Goal: Contribute content: Add original content to the website for others to see

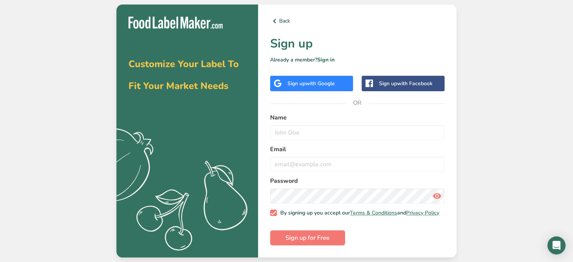
click at [222, 0] on html "Customize Your Label To Fit Your Market Needs .a{fill:#f5f3ed;} Back Sign up Al…" at bounding box center [286, 131] width 573 height 262
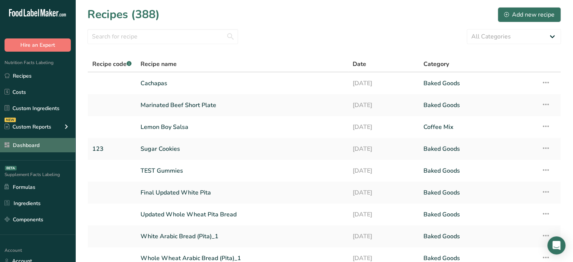
click at [43, 143] on link "Dashboard" at bounding box center [37, 145] width 75 height 14
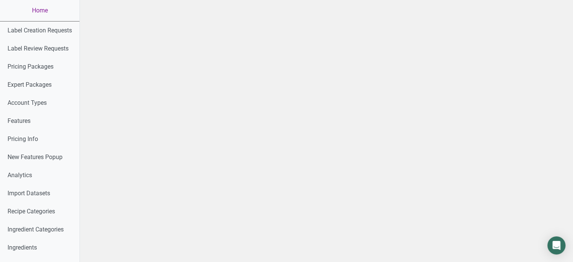
click at [43, 5] on link "Home" at bounding box center [40, 10] width 80 height 21
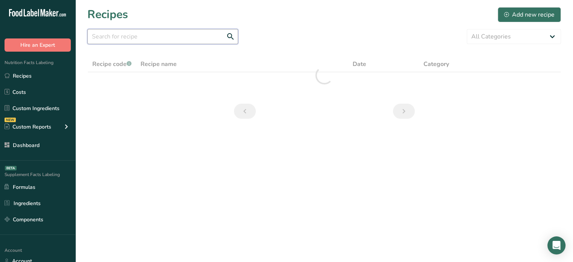
click at [144, 31] on input "text" at bounding box center [162, 36] width 151 height 15
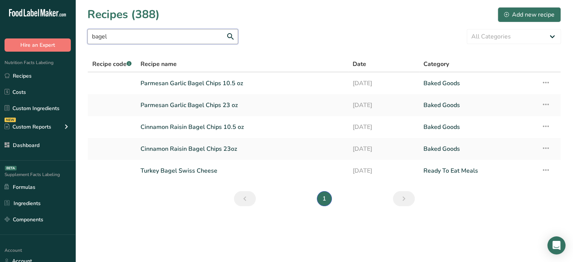
type input "bagel"
click at [180, 144] on link "Cinnamon Raisin Bagel Chips 23oz" at bounding box center [242, 149] width 203 height 16
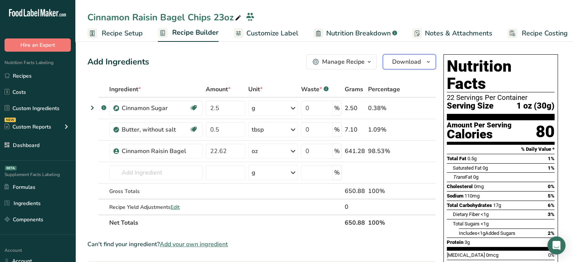
click at [421, 58] on span "Download" at bounding box center [406, 61] width 29 height 9
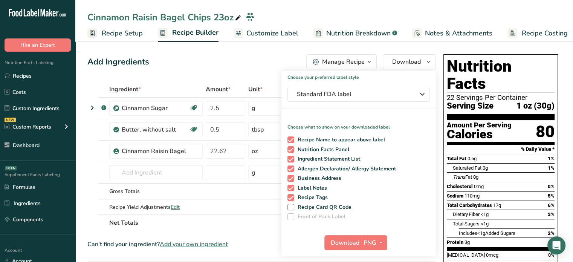
click at [285, 32] on span "Customize Label" at bounding box center [272, 33] width 52 height 10
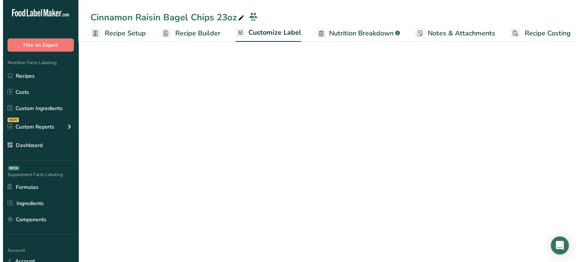
scroll to position [0, 6]
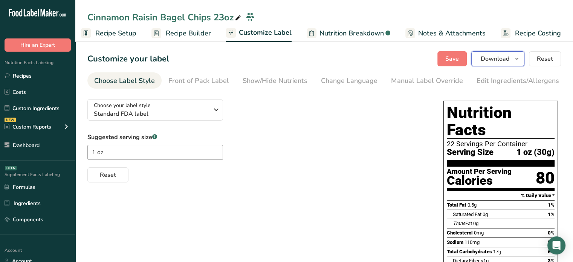
click at [505, 61] on span "Download" at bounding box center [495, 58] width 29 height 9
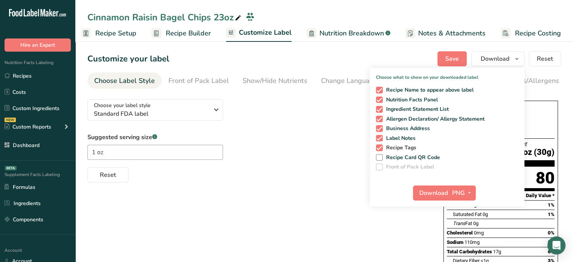
click at [395, 146] on span "Recipe Tags" at bounding box center [400, 147] width 34 height 7
click at [381, 146] on input "Recipe Tags" at bounding box center [378, 147] width 5 height 5
checkbox input "false"
click at [463, 189] on span "PNG" at bounding box center [458, 192] width 13 height 9
click at [473, 229] on link "SVG" at bounding box center [464, 233] width 24 height 12
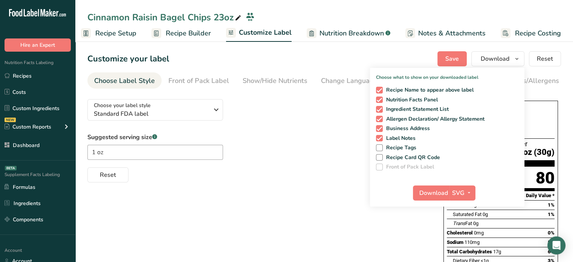
click at [443, 184] on div "Download SVG PNG BMP SVG PDF TXT" at bounding box center [447, 194] width 155 height 24
click at [442, 191] on span "Download" at bounding box center [433, 192] width 29 height 9
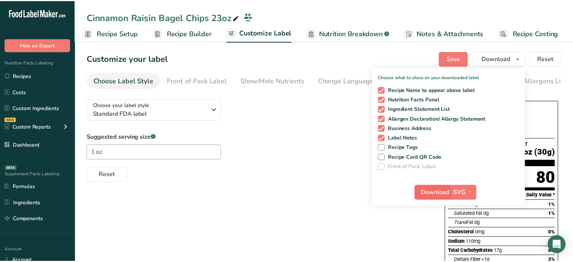
scroll to position [0, 1]
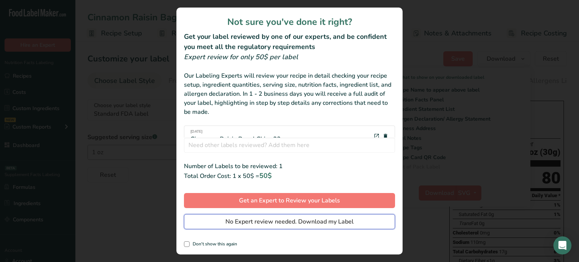
click at [283, 221] on span "No Expert review needed. Download my Label" at bounding box center [289, 221] width 128 height 9
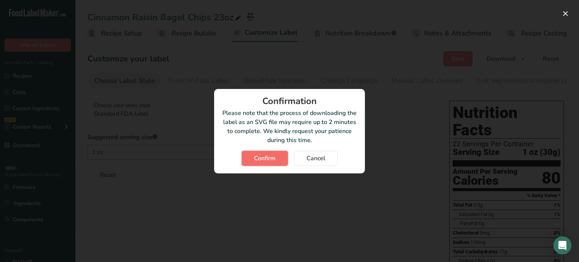
click at [276, 161] on button "Confirm" at bounding box center [265, 158] width 46 height 15
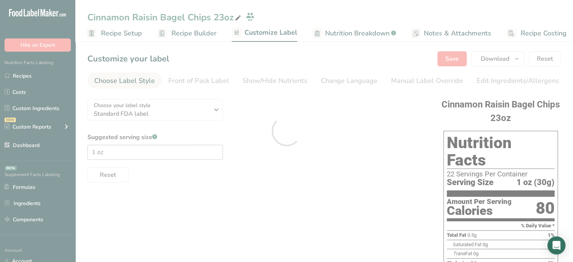
scroll to position [0, 0]
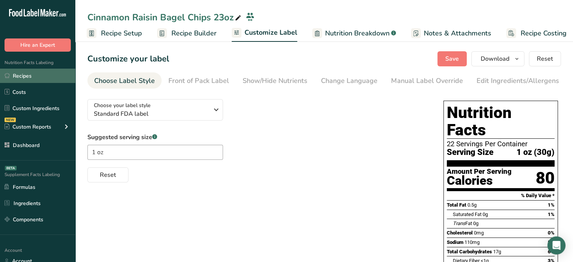
click at [37, 80] on link "Recipes" at bounding box center [37, 76] width 75 height 14
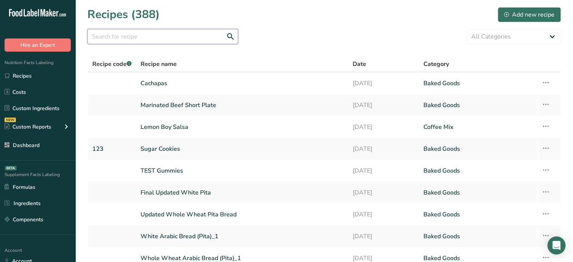
click at [158, 33] on input "text" at bounding box center [162, 36] width 151 height 15
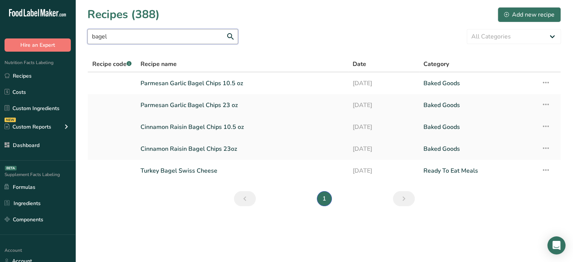
type input "bagel"
click at [222, 86] on link "Parmesan Garlic Bagel Chips 10.5 oz" at bounding box center [242, 83] width 203 height 16
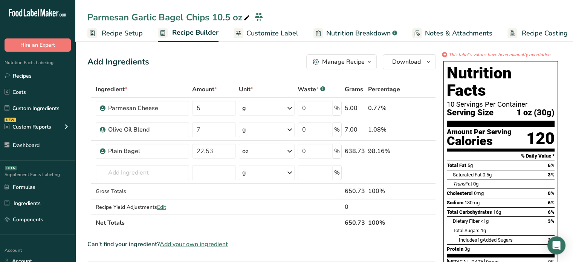
click at [282, 33] on span "Customize Label" at bounding box center [272, 33] width 52 height 10
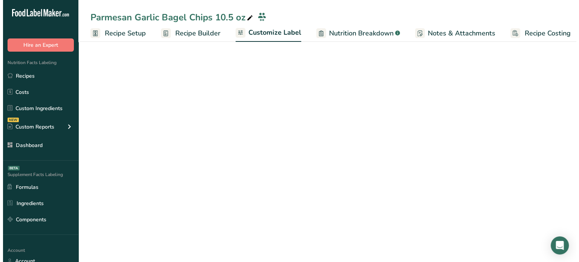
scroll to position [0, 6]
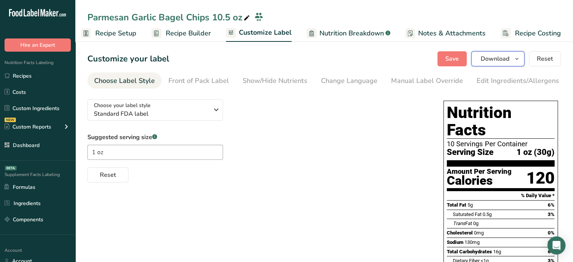
click at [520, 59] on icon "button" at bounding box center [517, 58] width 6 height 9
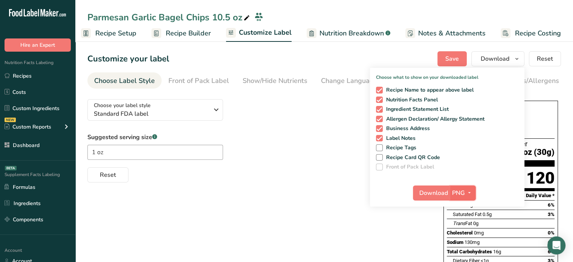
click at [460, 191] on span "PNG" at bounding box center [458, 192] width 13 height 9
click at [469, 234] on link "SVG" at bounding box center [464, 233] width 24 height 12
click at [438, 193] on span "Download" at bounding box center [433, 192] width 29 height 9
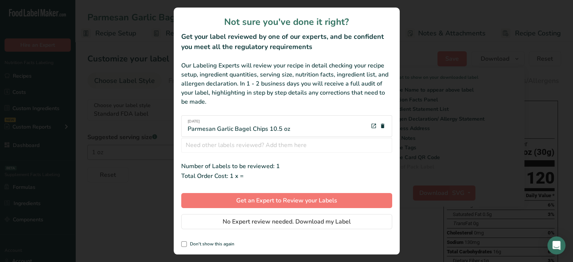
scroll to position [0, 1]
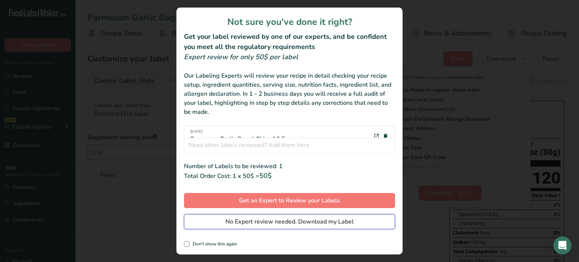
click at [358, 222] on button "No Expert review needed. Download my Label" at bounding box center [289, 221] width 211 height 15
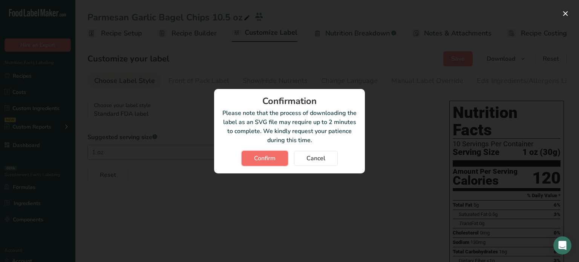
click at [264, 156] on span "Confirm" at bounding box center [264, 158] width 21 height 9
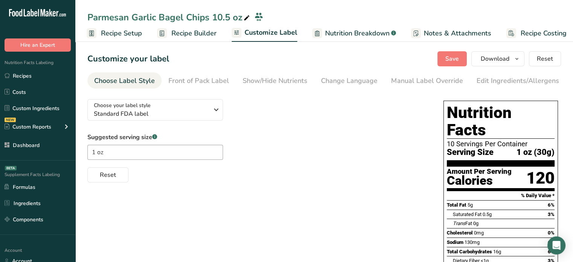
click at [328, 98] on div "Choose your label style Standard FDA label USA (FDA) Standard FDA label Tabular…" at bounding box center [257, 137] width 341 height 89
click at [47, 75] on link "Recipes" at bounding box center [37, 76] width 75 height 14
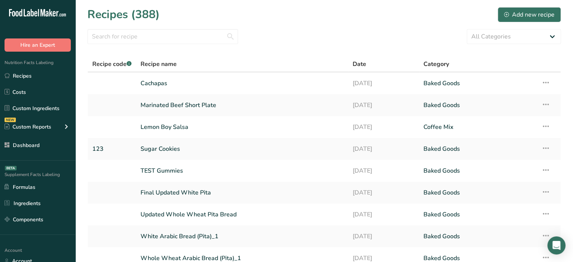
drag, startPoint x: 188, startPoint y: 49, endPoint x: 189, endPoint y: 45, distance: 4.2
click at [189, 45] on section "Recipes (388) Add new recipe All Categories Baked Cookies Baked Goods Beverages…" at bounding box center [324, 163] width 498 height 327
drag, startPoint x: 189, startPoint y: 45, endPoint x: 196, endPoint y: 35, distance: 12.1
click at [196, 35] on section "Recipes (388) Add new recipe All Categories Baked Cookies Baked Goods Beverages…" at bounding box center [324, 163] width 498 height 327
click at [196, 35] on input "text" at bounding box center [162, 36] width 151 height 15
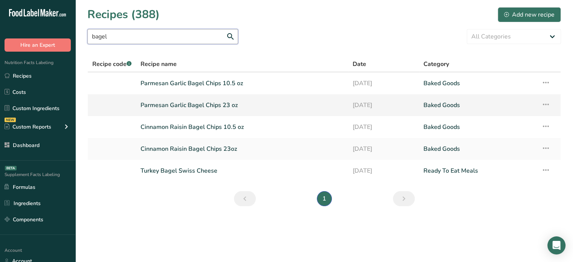
type input "bagel"
click at [213, 108] on link "Parmesan Garlic Bagel Chips 23 oz" at bounding box center [242, 105] width 203 height 16
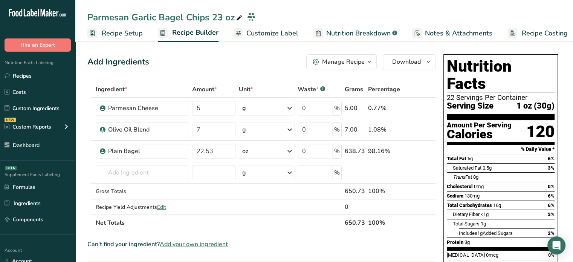
click at [280, 35] on span "Customize Label" at bounding box center [272, 33] width 52 height 10
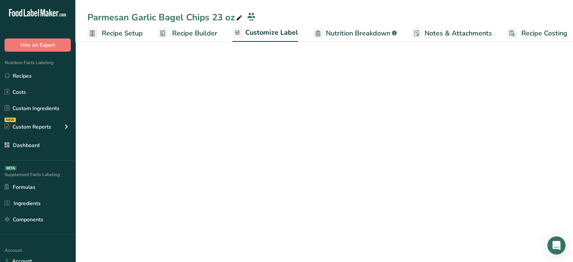
scroll to position [0, 6]
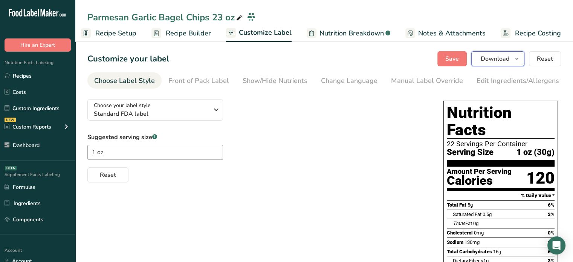
click at [491, 57] on span "Download" at bounding box center [495, 58] width 29 height 9
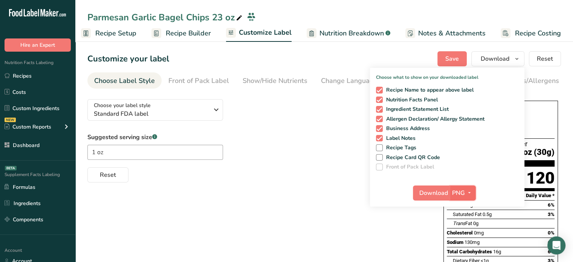
click at [467, 191] on icon "button" at bounding box center [470, 192] width 6 height 9
click at [467, 233] on link "SVG" at bounding box center [464, 233] width 24 height 12
click at [441, 199] on button "Download" at bounding box center [431, 192] width 37 height 15
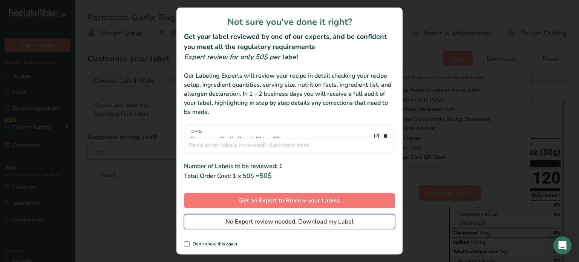
click at [350, 223] on span "No Expert review needed. Download my Label" at bounding box center [289, 221] width 128 height 9
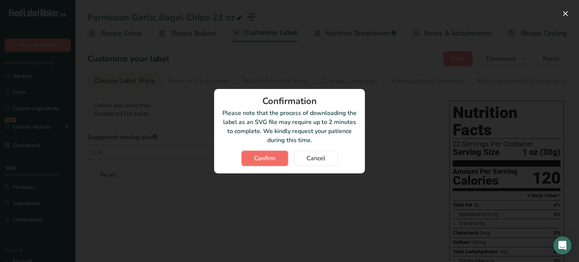
click at [264, 161] on span "Confirm" at bounding box center [264, 158] width 21 height 9
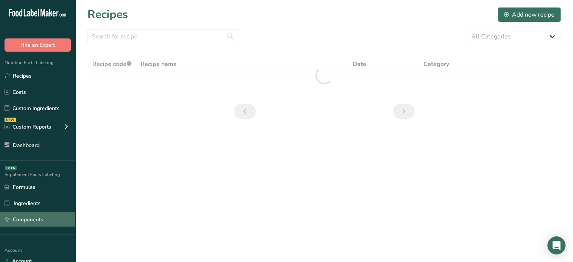
click at [43, 217] on link "Components" at bounding box center [37, 219] width 75 height 14
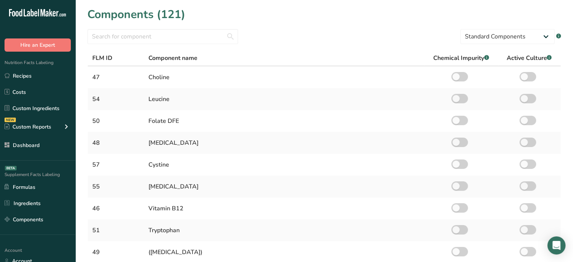
click at [29, 140] on link "Dashboard" at bounding box center [37, 145] width 75 height 14
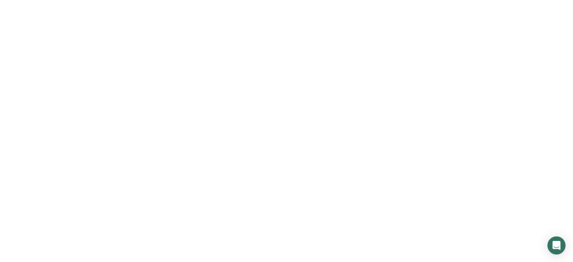
click at [29, 140] on link "Dashboard" at bounding box center [37, 145] width 75 height 14
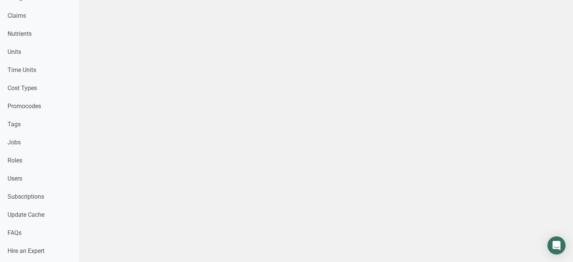
scroll to position [323, 0]
click at [68, 171] on link "Users" at bounding box center [40, 178] width 80 height 18
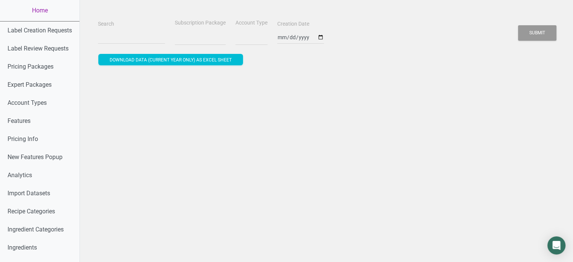
select select
click at [145, 29] on div "Search" at bounding box center [131, 31] width 71 height 25
click at [129, 39] on input "Search" at bounding box center [131, 38] width 67 height 14
paste input "marca9@rogers.com"
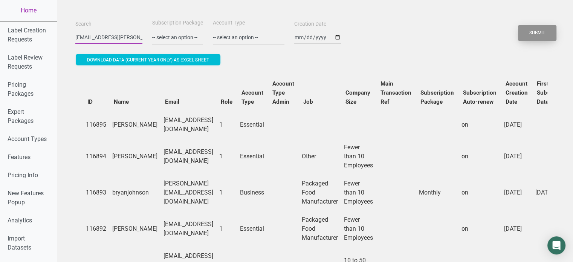
type input "marca9@rogers.com"
click at [540, 32] on button "Submit" at bounding box center [537, 32] width 38 height 15
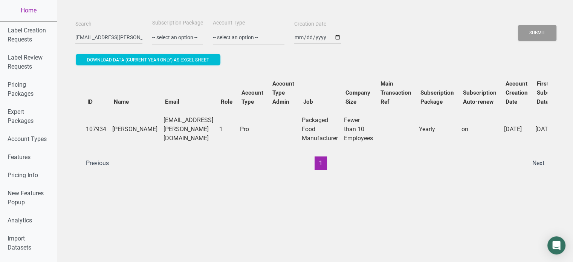
drag, startPoint x: 112, startPoint y: 123, endPoint x: 140, endPoint y: 133, distance: 29.3
click at [140, 133] on td "Marc Ainsworth" at bounding box center [134, 129] width 51 height 37
copy td "Marc Ainsworth"
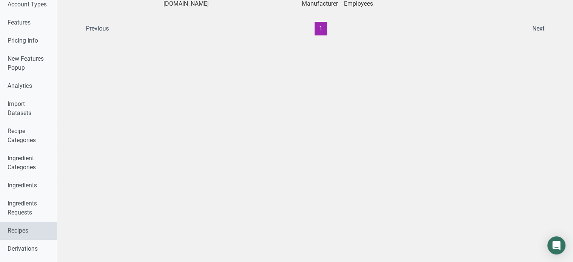
click at [18, 226] on link "Recipes" at bounding box center [28, 231] width 57 height 18
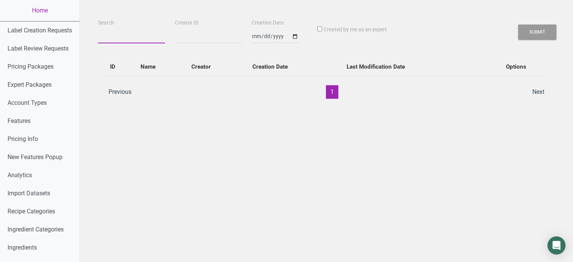
click at [103, 41] on input "Search" at bounding box center [131, 37] width 67 height 14
paste input "Marc Ainsworth"
type input "Marc Ainsworth"
click at [518, 24] on button "Submit" at bounding box center [537, 31] width 38 height 15
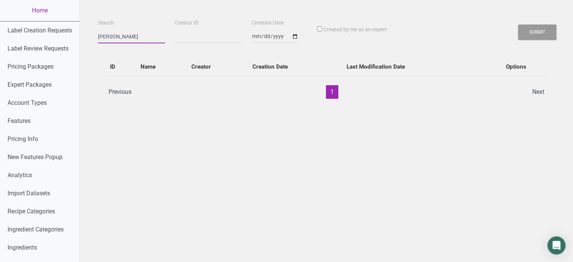
click at [518, 24] on button "Submit" at bounding box center [537, 31] width 38 height 15
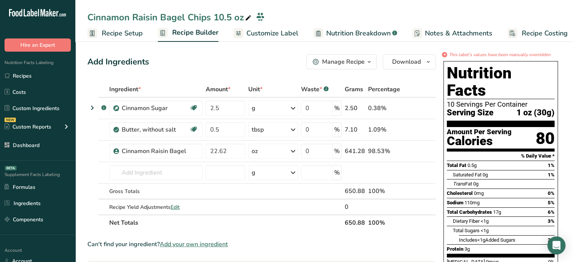
click at [292, 34] on span "Customize Label" at bounding box center [272, 33] width 52 height 10
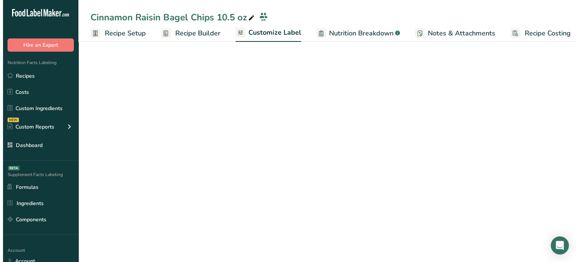
scroll to position [0, 6]
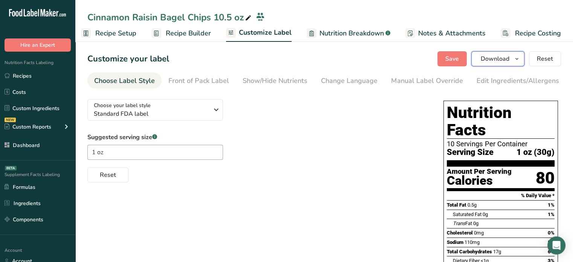
click at [511, 55] on button "Download" at bounding box center [497, 58] width 53 height 15
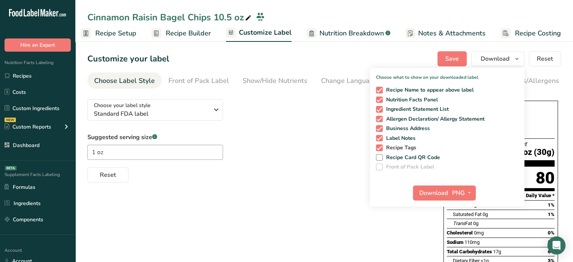
click at [396, 147] on span "Recipe Tags" at bounding box center [400, 147] width 34 height 7
click at [381, 147] on input "Recipe Tags" at bounding box center [378, 147] width 5 height 5
checkbox input "false"
click at [463, 194] on span "PNG" at bounding box center [458, 192] width 13 height 9
click at [465, 232] on link "SVG" at bounding box center [464, 233] width 24 height 12
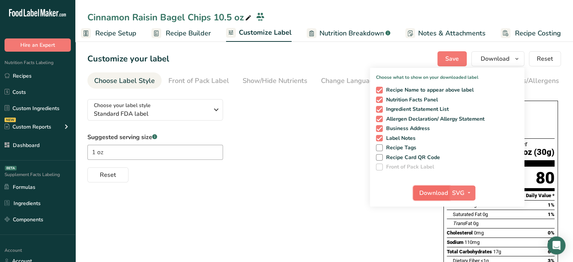
click at [434, 194] on span "Download" at bounding box center [433, 192] width 29 height 9
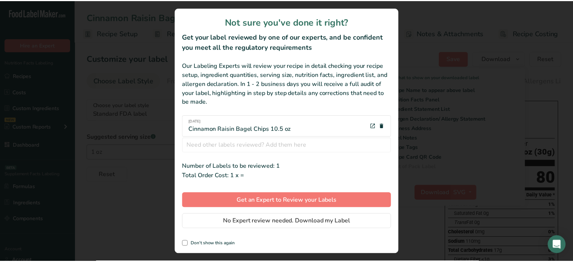
scroll to position [0, 1]
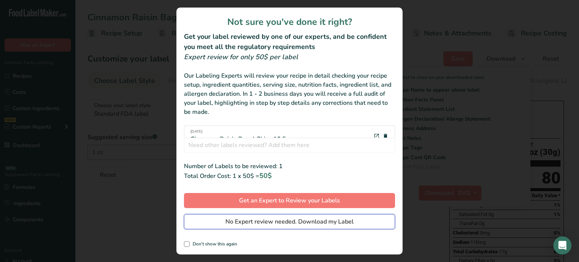
click at [360, 224] on button "No Expert review needed. Download my Label" at bounding box center [289, 221] width 211 height 15
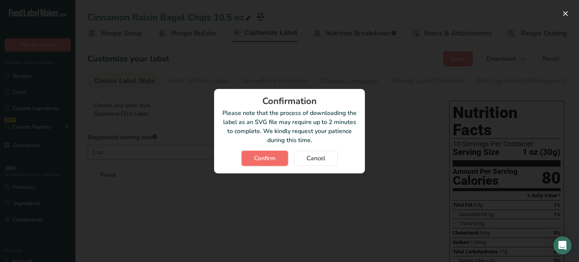
click at [266, 158] on span "Confirm" at bounding box center [264, 158] width 21 height 9
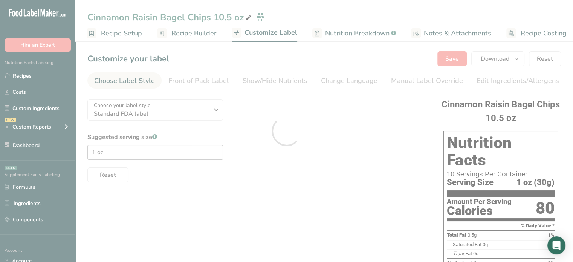
scroll to position [0, 0]
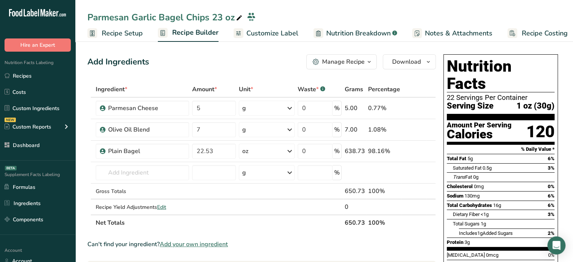
click at [289, 30] on span "Customize Label" at bounding box center [272, 33] width 52 height 10
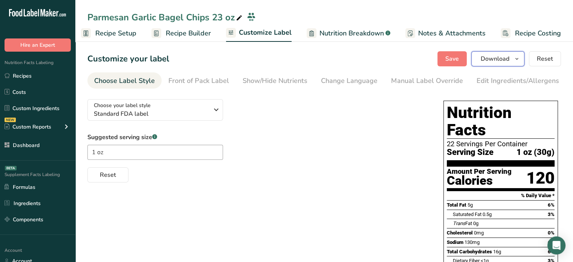
click at [510, 58] on button "Download" at bounding box center [497, 58] width 53 height 15
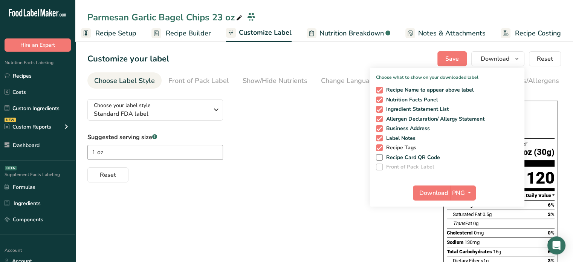
click at [405, 146] on span "Recipe Tags" at bounding box center [400, 147] width 34 height 7
click at [381, 146] on input "Recipe Tags" at bounding box center [378, 147] width 5 height 5
checkbox input "false"
click at [467, 193] on icon "button" at bounding box center [470, 192] width 6 height 9
click at [464, 231] on link "SVG" at bounding box center [464, 233] width 24 height 12
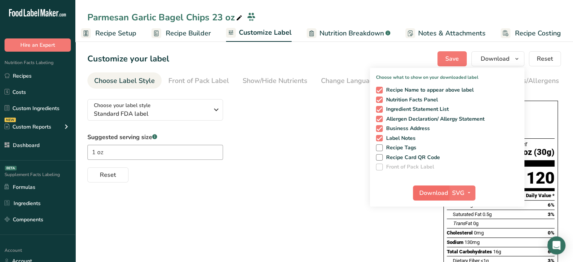
click at [438, 200] on div "Download SVG PNG BMP SVG PDF TXT" at bounding box center [447, 194] width 155 height 24
click at [438, 200] on button "Download" at bounding box center [431, 192] width 37 height 15
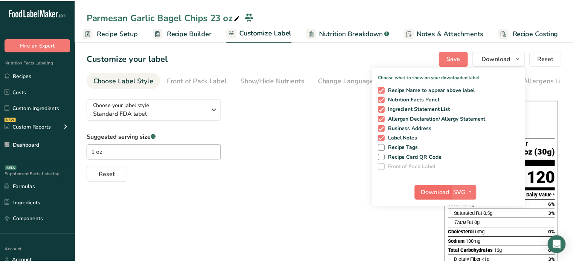
scroll to position [0, 1]
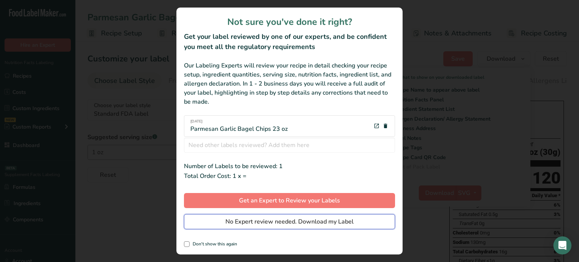
click at [379, 222] on button "No Expert review needed. Download my Label" at bounding box center [289, 221] width 211 height 15
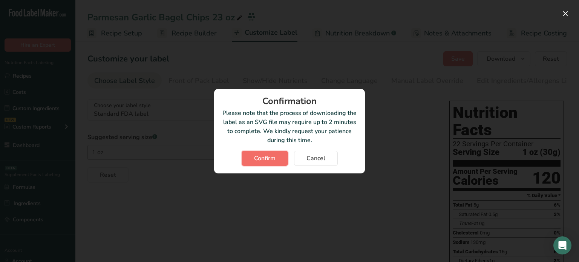
click at [255, 161] on span "Confirm" at bounding box center [264, 158] width 21 height 9
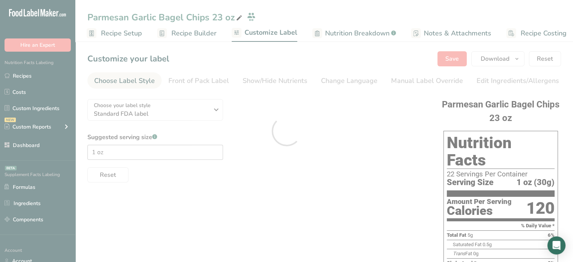
scroll to position [0, 0]
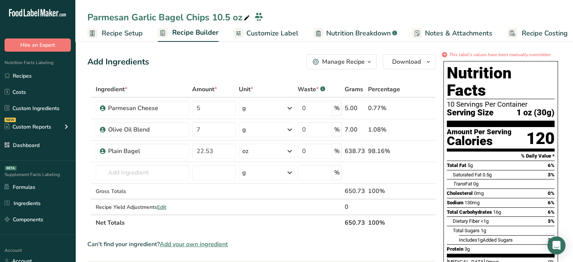
click at [287, 34] on span "Customize Label" at bounding box center [272, 33] width 52 height 10
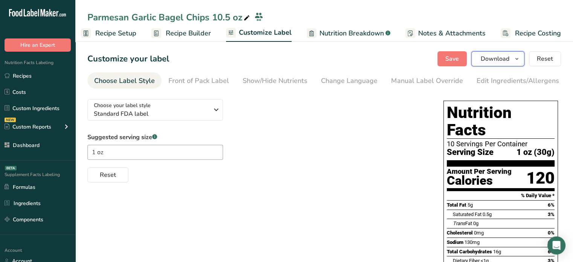
click at [486, 58] on span "Download" at bounding box center [495, 58] width 29 height 9
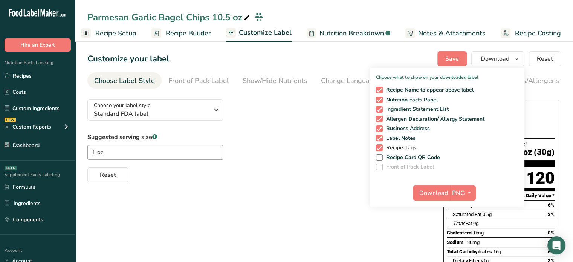
click at [407, 149] on span "Recipe Tags" at bounding box center [400, 147] width 34 height 7
click at [381, 149] on input "Recipe Tags" at bounding box center [378, 147] width 5 height 5
checkbox input "false"
click at [460, 189] on span "PNG" at bounding box center [458, 192] width 13 height 9
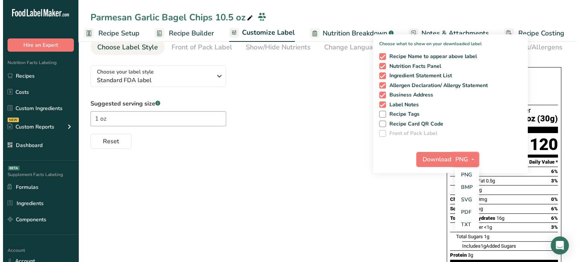
scroll to position [34, 0]
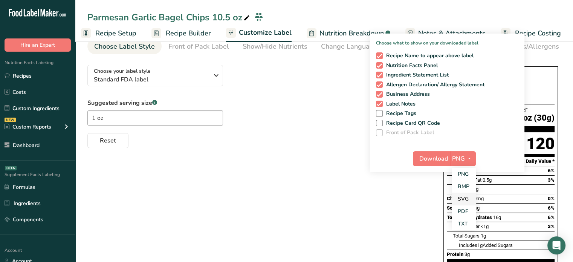
click at [467, 200] on link "SVG" at bounding box center [464, 199] width 24 height 12
click at [442, 153] on button "Download" at bounding box center [431, 158] width 37 height 15
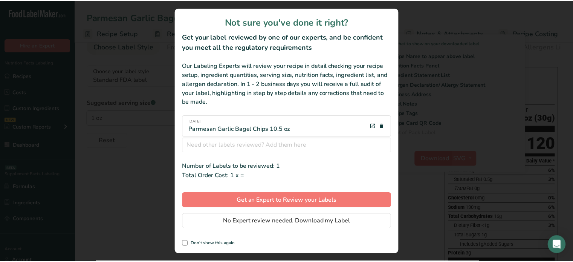
scroll to position [0, 1]
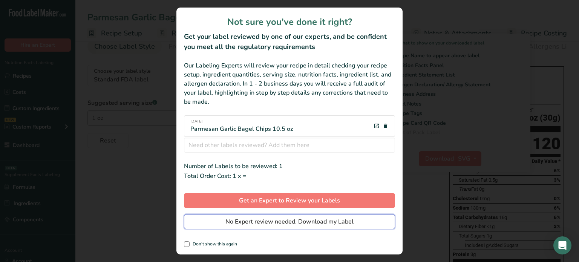
click at [342, 217] on span "No Expert review needed. Download my Label" at bounding box center [289, 221] width 128 height 9
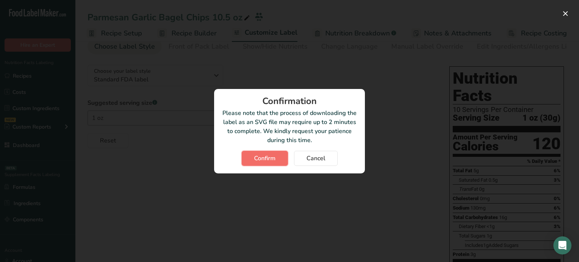
click at [280, 158] on button "Confirm" at bounding box center [265, 158] width 46 height 15
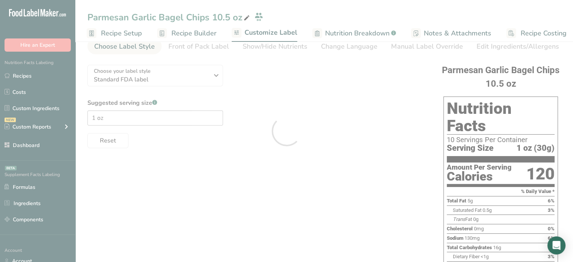
scroll to position [0, 0]
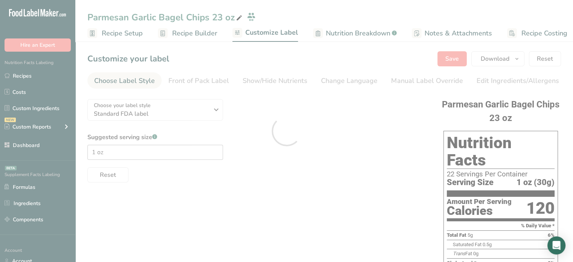
scroll to position [0, 1]
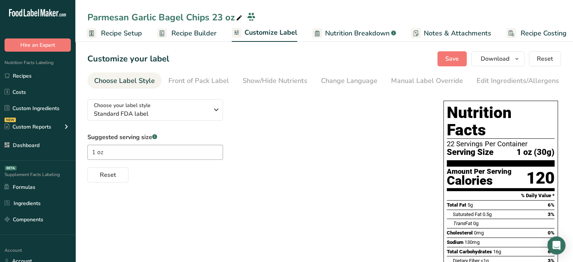
click at [571, 165] on section "Customize your label Save Download Choose what to show on your downloaded label…" at bounding box center [324, 263] width 498 height 448
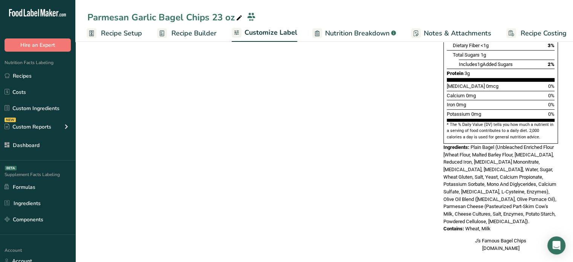
scroll to position [71, 0]
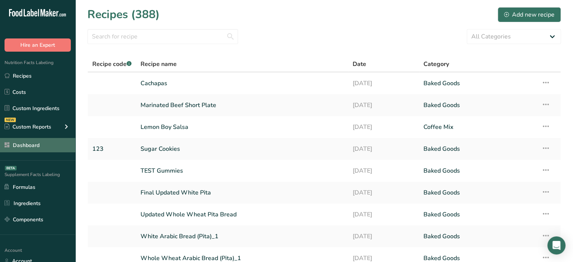
click at [60, 147] on link "Dashboard" at bounding box center [37, 145] width 75 height 14
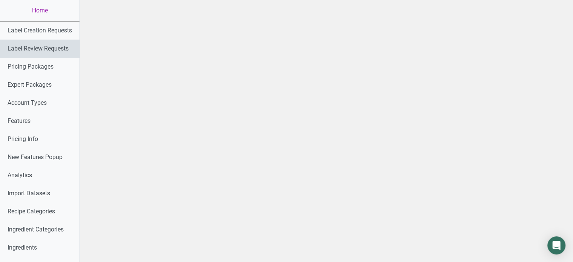
click at [63, 55] on link "Label Review Requests" at bounding box center [40, 49] width 80 height 18
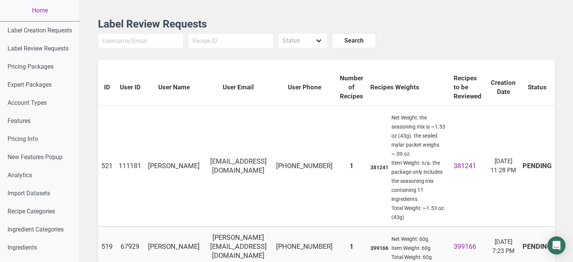
click at [472, 170] on link "381241" at bounding box center [465, 166] width 23 height 8
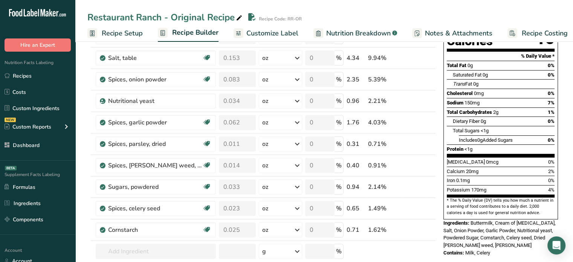
scroll to position [87, 0]
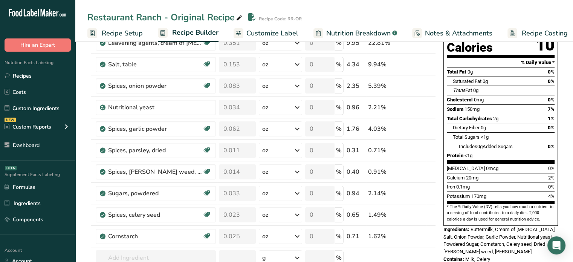
click at [136, 35] on span "Recipe Setup" at bounding box center [122, 33] width 41 height 10
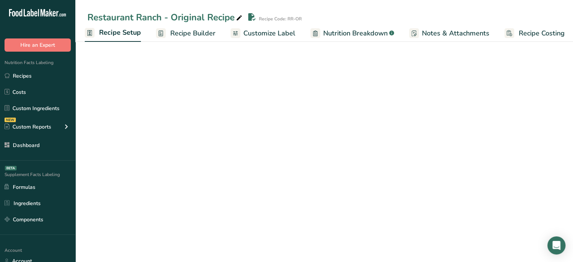
scroll to position [50, 0]
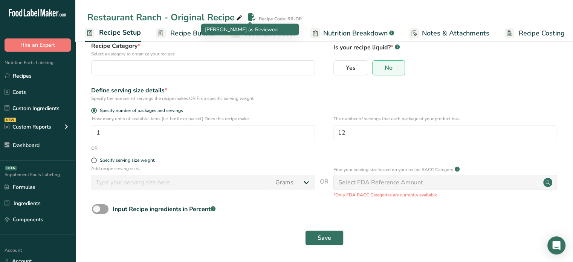
click at [202, 33] on div "[PERSON_NAME] as Reviewed" at bounding box center [250, 30] width 98 height 12
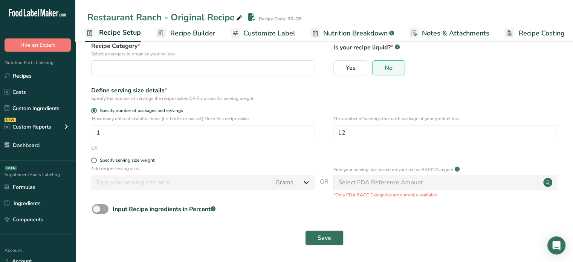
click at [182, 34] on span "Recipe Builder" at bounding box center [192, 33] width 45 height 10
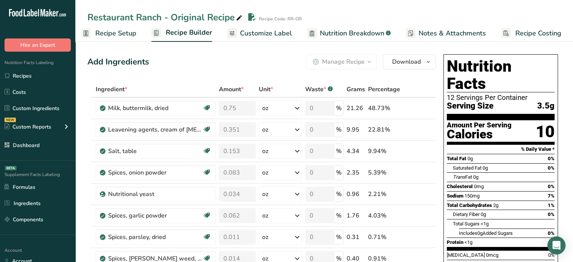
click at [123, 31] on span "Recipe Setup" at bounding box center [115, 33] width 41 height 10
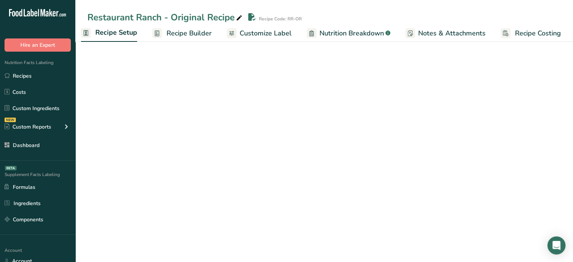
scroll to position [0, 3]
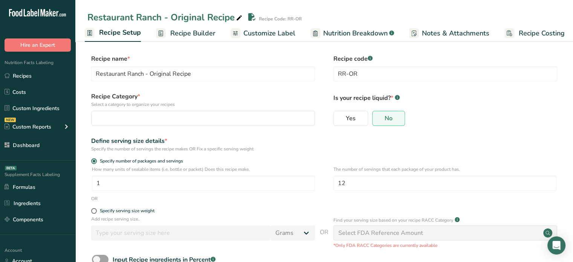
click at [200, 28] on span "Recipe Builder" at bounding box center [192, 33] width 45 height 10
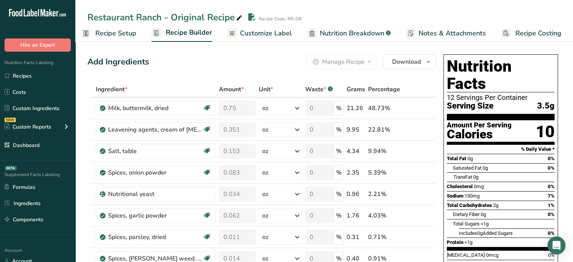
click at [265, 37] on span "Customize Label" at bounding box center [266, 33] width 52 height 10
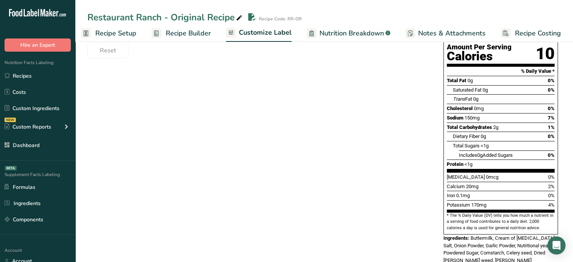
scroll to position [136, 0]
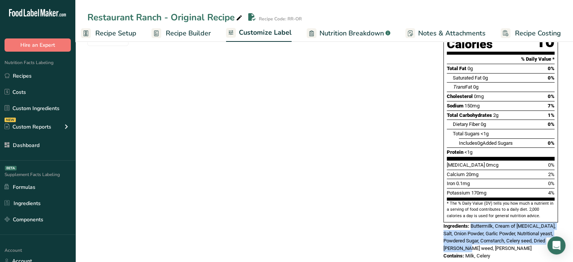
drag, startPoint x: 471, startPoint y: 208, endPoint x: 480, endPoint y: 230, distance: 24.0
click at [480, 230] on div "Ingredients: Buttermilk, Cream of [MEDICAL_DATA], Salt, Onion Powder, Garlic Po…" at bounding box center [501, 237] width 115 height 30
copy span "Buttermilk, Cream of [MEDICAL_DATA], Salt, Onion Powder, Garlic Powder, Nutriti…"
click at [54, 79] on link "Recipes" at bounding box center [37, 76] width 75 height 14
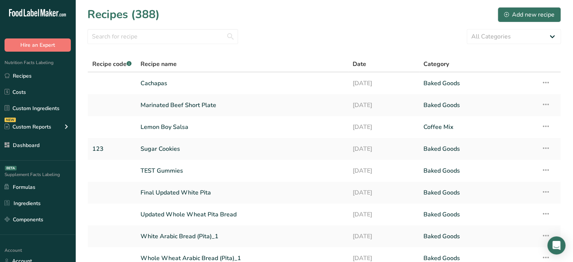
click at [144, 79] on link "Cachapas" at bounding box center [242, 83] width 203 height 16
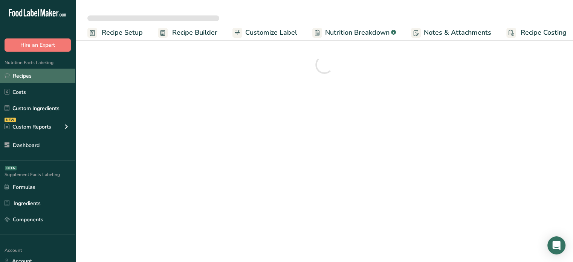
click at [46, 75] on link "Recipes" at bounding box center [37, 76] width 75 height 14
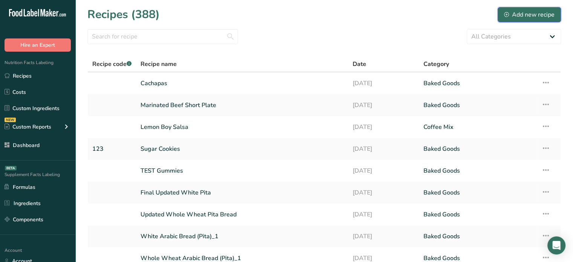
click at [548, 18] on div "Add new recipe" at bounding box center [529, 14] width 50 height 9
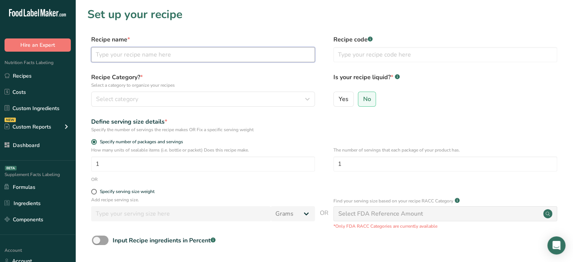
click at [304, 49] on input "text" at bounding box center [203, 54] width 224 height 15
type input "TEST"
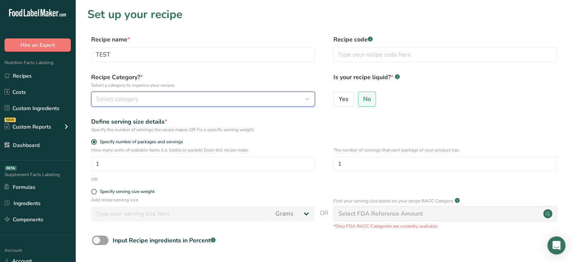
click at [230, 95] on div "Select category" at bounding box center [201, 99] width 210 height 9
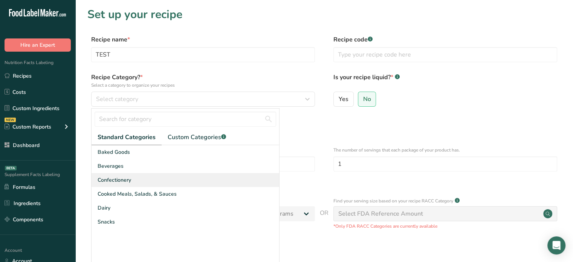
click at [166, 176] on div "Confectionery" at bounding box center [186, 180] width 188 height 14
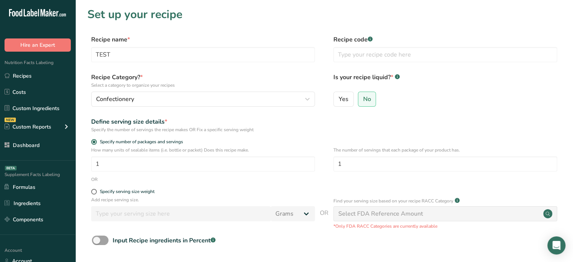
scroll to position [76, 0]
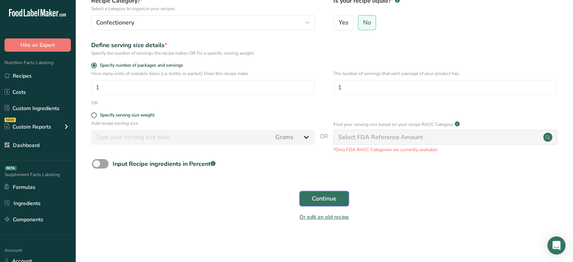
click at [332, 199] on span "Continue" at bounding box center [324, 198] width 24 height 9
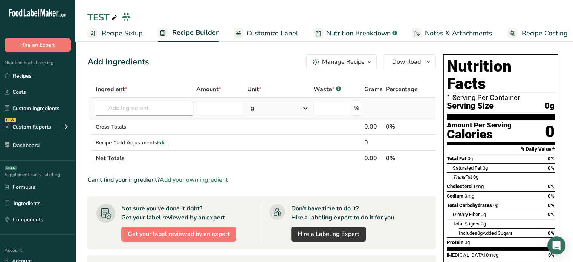
drag, startPoint x: 161, startPoint y: 99, endPoint x: 161, endPoint y: 107, distance: 7.6
click at [161, 107] on td "Almond flour 1211 Milk, whole, 3.25% milkfat, without added vitamin A and [MEDI…" at bounding box center [144, 108] width 101 height 21
click at [161, 107] on input "text" at bounding box center [145, 108] width 98 height 15
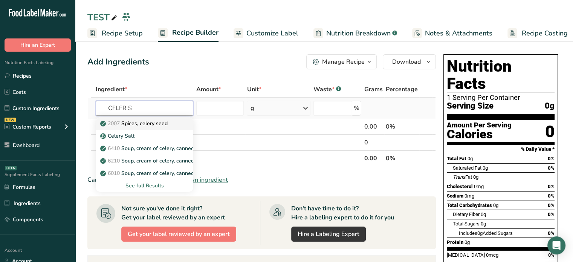
type input "CELER S"
click at [159, 119] on p "2007 Spices, celery seed" at bounding box center [135, 123] width 66 height 8
type input "Spices, celery seed"
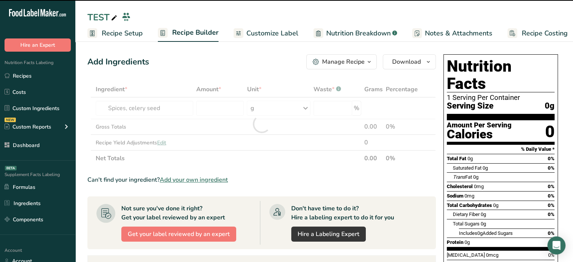
type input "0"
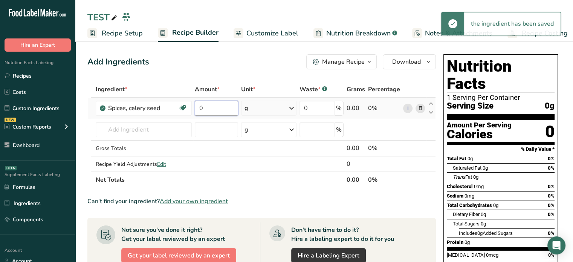
click at [214, 106] on input "0" at bounding box center [217, 108] width 44 height 15
type input "77"
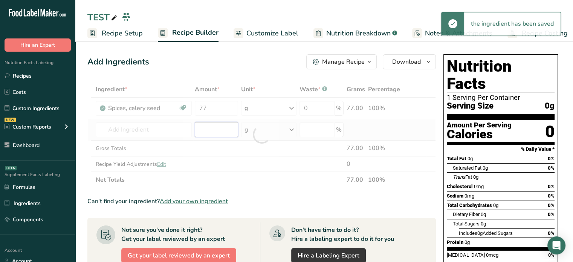
click at [199, 135] on div "Ingredient * Amount * Unit * Waste * .a-a{fill:#347362;}.b-a{fill:#fff;} Grams …" at bounding box center [261, 134] width 349 height 106
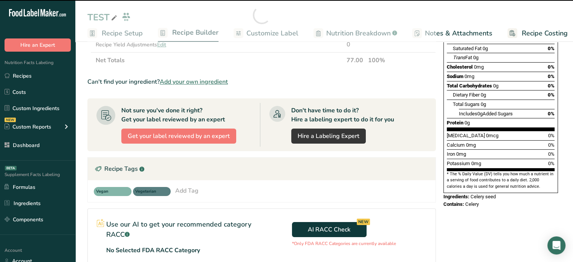
scroll to position [120, 0]
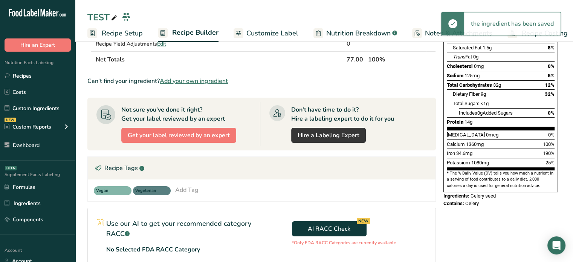
drag, startPoint x: 570, startPoint y: 185, endPoint x: 568, endPoint y: 208, distance: 22.7
click at [568, 208] on section "Add Ingredients Manage Recipe Delete Recipe Duplicate Recipe Scale Recipe Save …" at bounding box center [324, 153] width 498 height 468
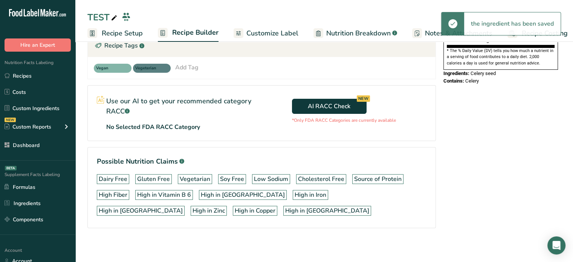
scroll to position [0, 0]
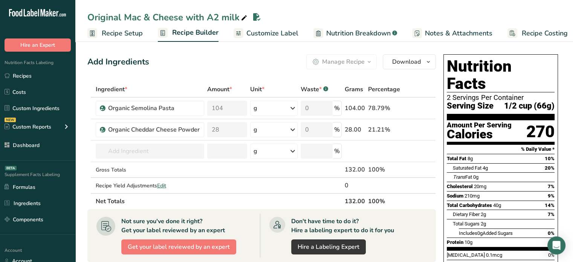
click at [30, 230] on div "Supplement Facts Labeling BETA Formulas Ingredients Components" at bounding box center [37, 198] width 75 height 74
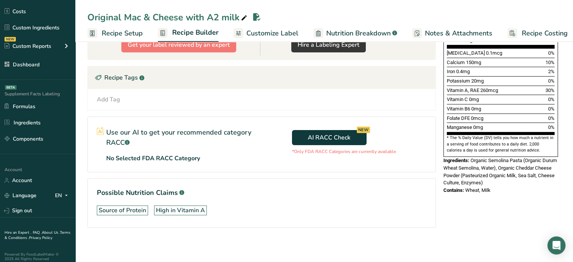
scroll to position [86, 0]
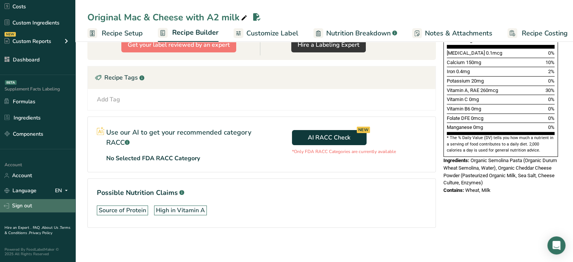
click at [55, 200] on link "Sign out" at bounding box center [37, 205] width 75 height 13
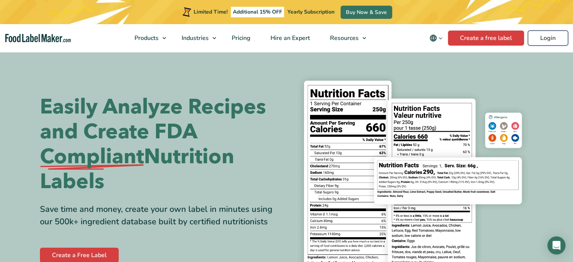
click at [558, 38] on link "Login" at bounding box center [548, 38] width 40 height 15
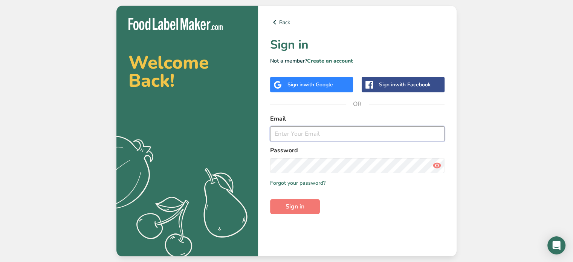
click at [328, 130] on input "email" at bounding box center [357, 133] width 174 height 15
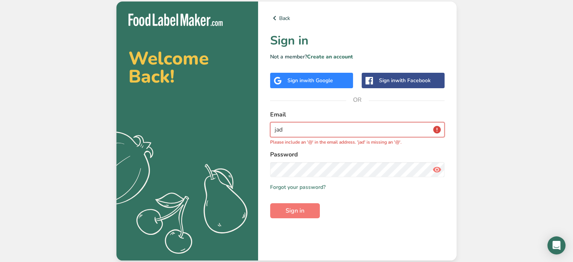
type input "[EMAIL_ADDRESS][DOMAIN_NAME]"
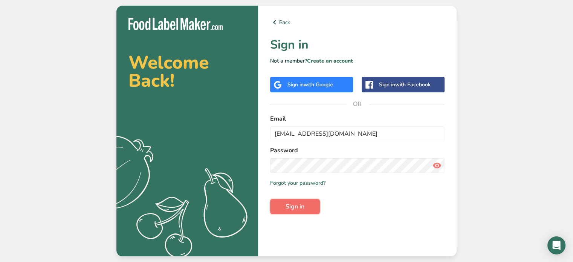
click at [309, 207] on button "Sign in" at bounding box center [295, 206] width 50 height 15
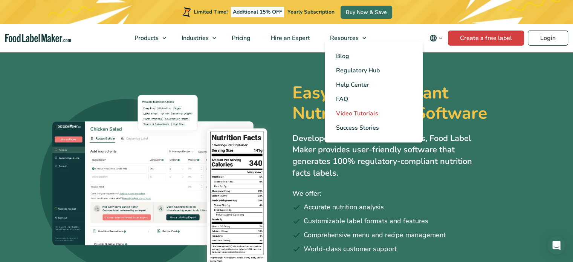
click at [349, 113] on span "Video Tutorials" at bounding box center [357, 113] width 42 height 8
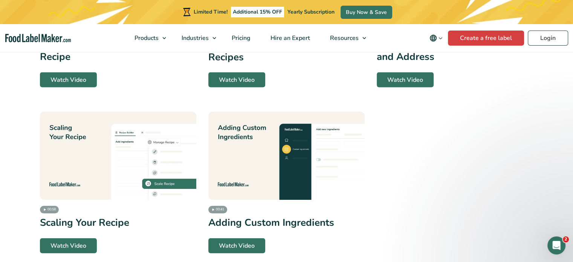
scroll to position [1645, 0]
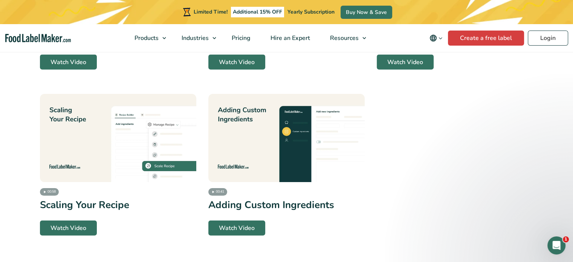
click at [296, 152] on img at bounding box center [286, 138] width 156 height 88
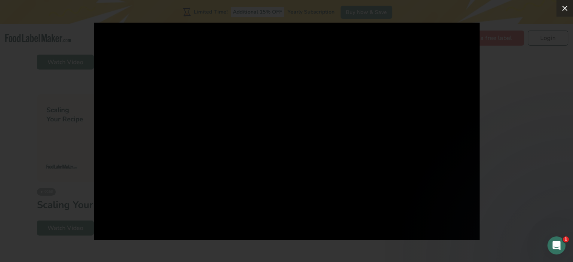
click at [562, 7] on icon at bounding box center [564, 8] width 9 height 9
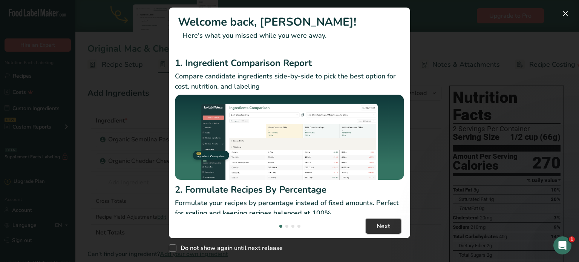
click at [372, 230] on button "Next" at bounding box center [383, 226] width 35 height 15
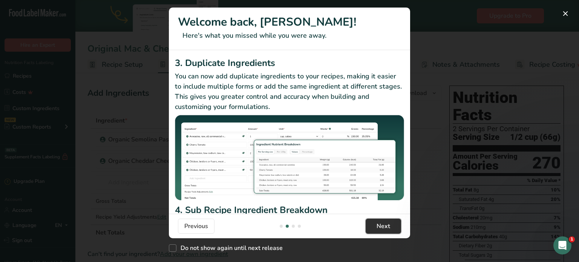
click at [372, 230] on button "Next" at bounding box center [383, 226] width 35 height 15
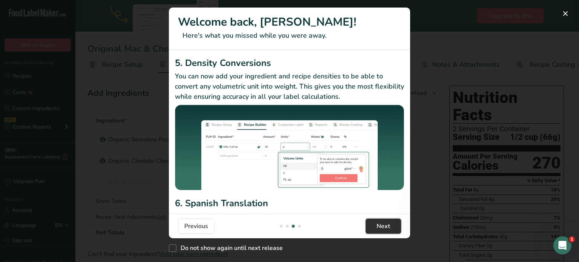
click at [372, 230] on button "Next" at bounding box center [383, 226] width 35 height 15
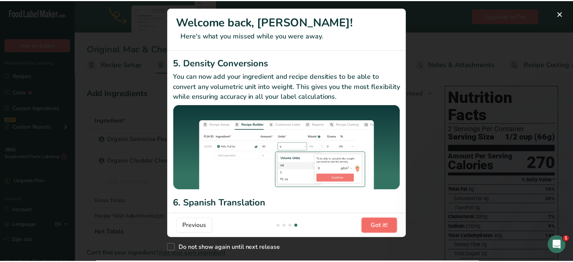
scroll to position [0, 724]
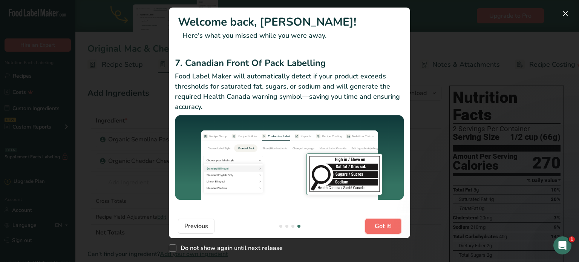
click at [372, 230] on button "Got it!" at bounding box center [383, 226] width 36 height 15
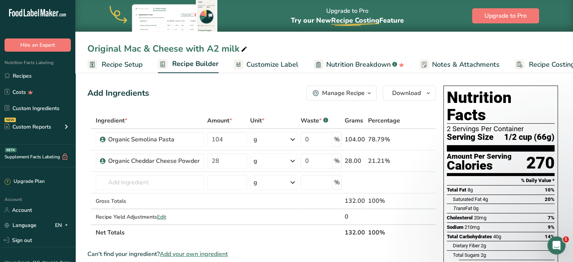
click at [191, 254] on span "Add your own ingredient" at bounding box center [194, 253] width 68 height 9
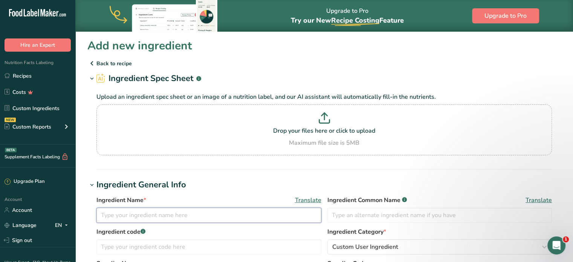
click at [148, 222] on input "text" at bounding box center [208, 215] width 225 height 15
type input "W"
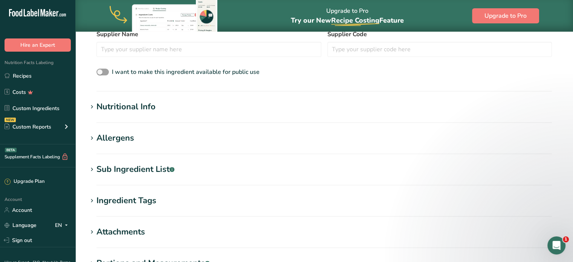
type input "Organic Whole Milk Powder"
click at [122, 107] on div "Nutritional Info" at bounding box center [125, 107] width 59 height 12
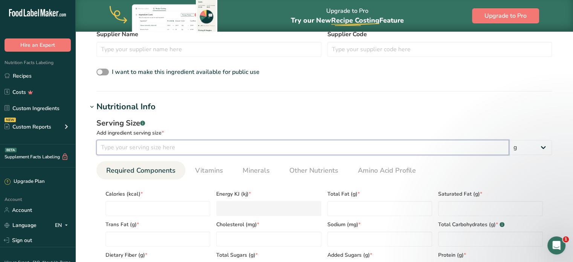
click at [193, 146] on input "number" at bounding box center [302, 147] width 413 height 15
type input "32"
click at [164, 215] on input "number" at bounding box center [158, 208] width 105 height 15
type input "1"
type KJ "4.2"
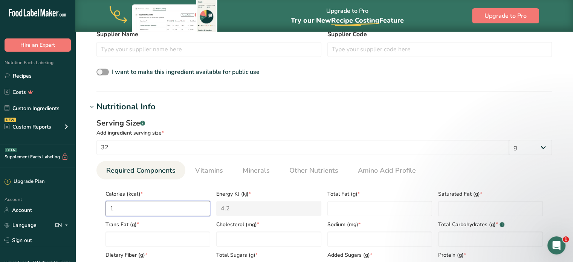
type input "16"
type KJ "66.9"
type input "160"
type KJ "669.4"
type input "160"
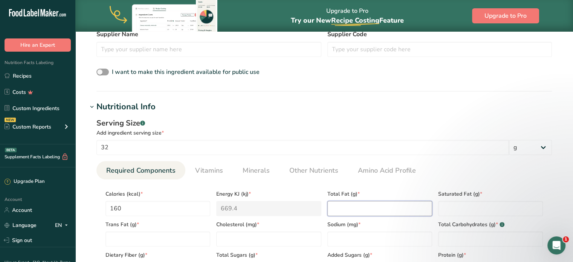
click at [338, 206] on Fat "number" at bounding box center [379, 208] width 105 height 15
type Fat "9"
click at [471, 208] on Fat "number" at bounding box center [490, 208] width 105 height 15
type Fat "5.44"
type Fat "0"
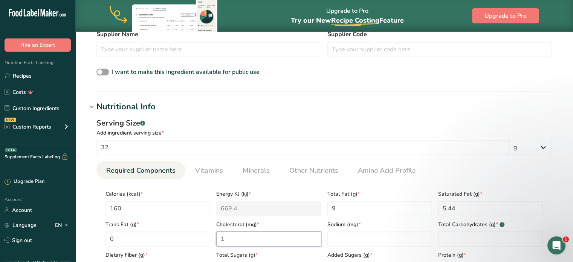
type input "0"
type input "120"
click at [350, 107] on h1 "Nutritional Info" at bounding box center [324, 107] width 474 height 12
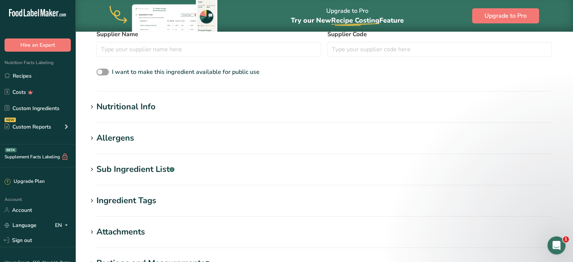
click at [419, 105] on h1 "Nutritional Info" at bounding box center [324, 107] width 474 height 12
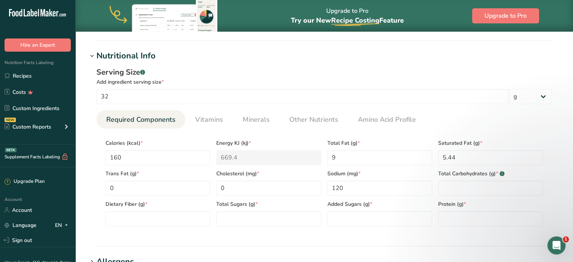
scroll to position [281, 0]
click at [497, 184] on Carbohydrates "number" at bounding box center [490, 187] width 105 height 15
type Carbohydrates "12"
click at [112, 223] on Fiber "number" at bounding box center [158, 217] width 105 height 15
type Fiber "0"
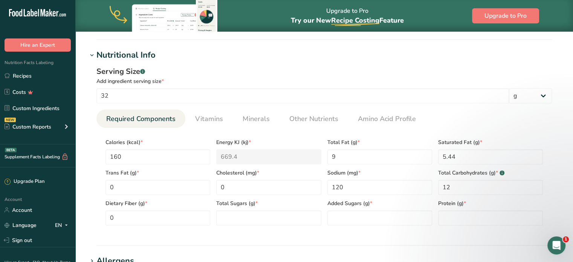
click at [246, 209] on div "Total Sugars (g) *" at bounding box center [268, 210] width 111 height 31
click at [246, 217] on Sugars "number" at bounding box center [268, 217] width 105 height 15
type Sugars "12"
click at [353, 222] on Sugars "number" at bounding box center [379, 217] width 105 height 15
type Sugars "0"
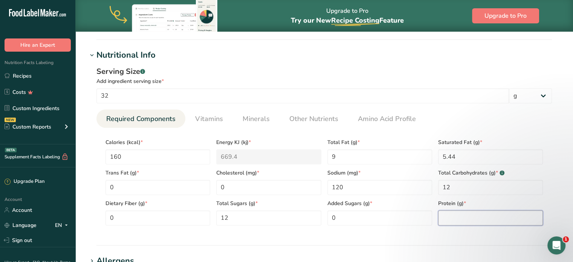
click at [460, 213] on input "number" at bounding box center [490, 217] width 105 height 15
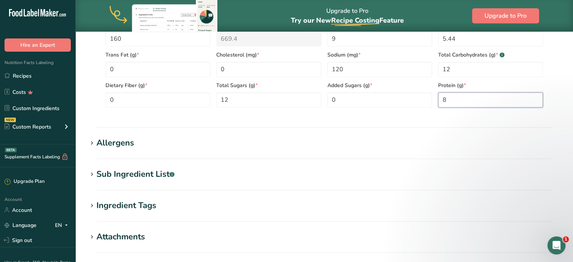
scroll to position [398, 0]
type input "8"
click at [119, 141] on div "Allergens" at bounding box center [115, 144] width 38 height 12
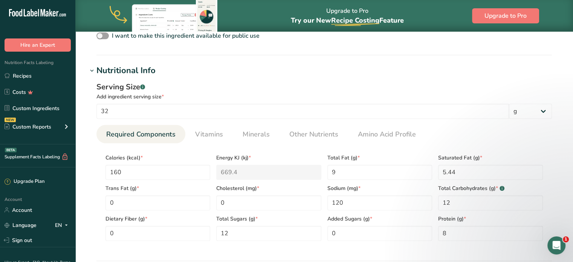
scroll to position [277, 0]
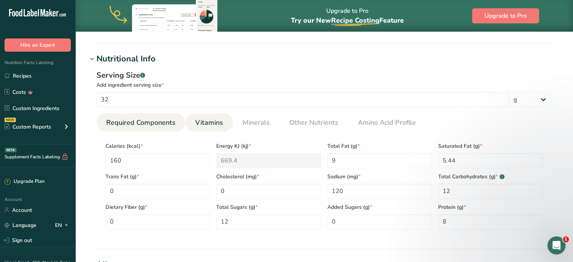
click at [212, 130] on link "Vitamins" at bounding box center [209, 122] width 34 height 19
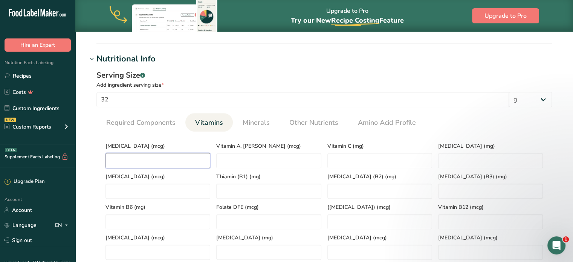
click at [177, 157] on D "number" at bounding box center [158, 160] width 105 height 15
type D "0"
click at [274, 120] on li "Minerals" at bounding box center [256, 122] width 47 height 18
click at [263, 122] on span "Minerals" at bounding box center [256, 123] width 27 height 10
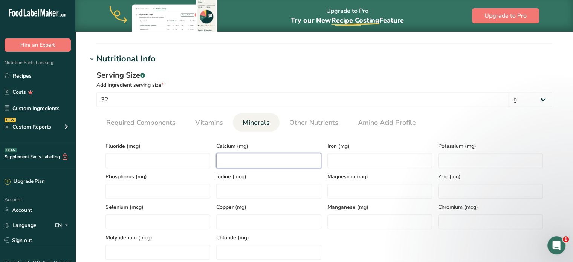
click at [290, 157] on input "number" at bounding box center [268, 160] width 105 height 15
type input "260"
click at [450, 159] on input "number" at bounding box center [490, 160] width 105 height 15
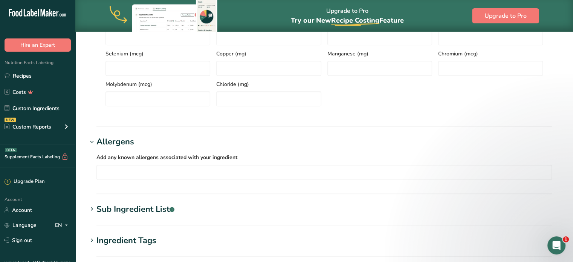
scroll to position [455, 0]
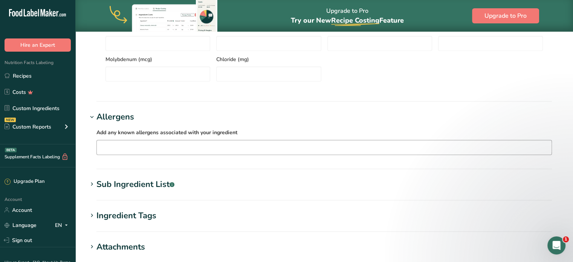
type input "470"
click at [179, 144] on input "text" at bounding box center [324, 147] width 455 height 12
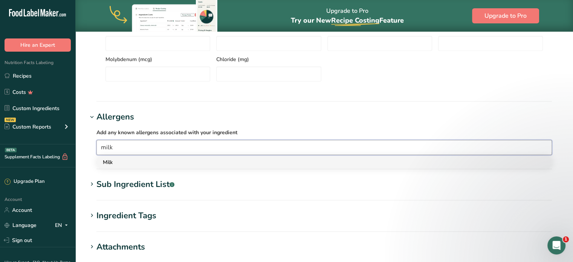
type input "milk"
click at [176, 158] on div "Milk" at bounding box center [318, 162] width 431 height 8
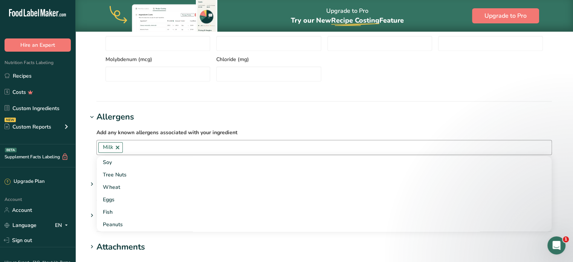
click at [88, 160] on section "Allergens Add any known allergens associated with your ingredient Milk Soy Tree…" at bounding box center [324, 140] width 474 height 58
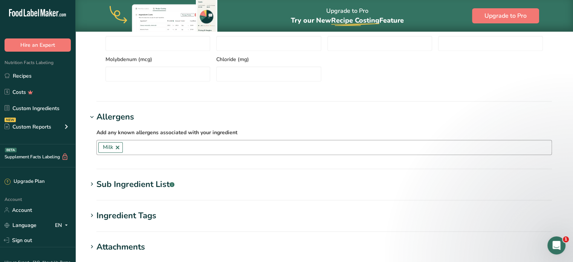
click at [118, 187] on div "Sub Ingredient List .a-a{fill:#347362;}.b-a{fill:#fff;}" at bounding box center [135, 184] width 78 height 12
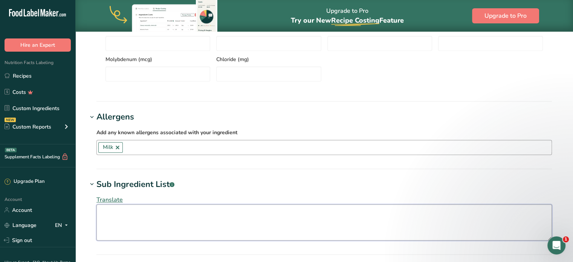
click at [148, 215] on textarea at bounding box center [324, 222] width 456 height 36
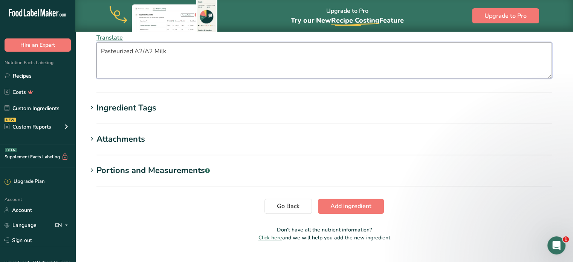
scroll to position [633, 0]
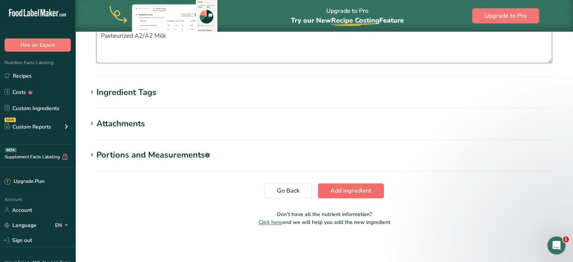
type textarea "Pasteurized A2/A2 Milk"
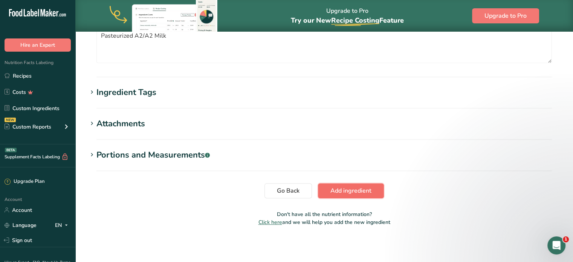
click at [371, 185] on button "Add ingredient" at bounding box center [351, 190] width 66 height 15
